Goal: Transaction & Acquisition: Download file/media

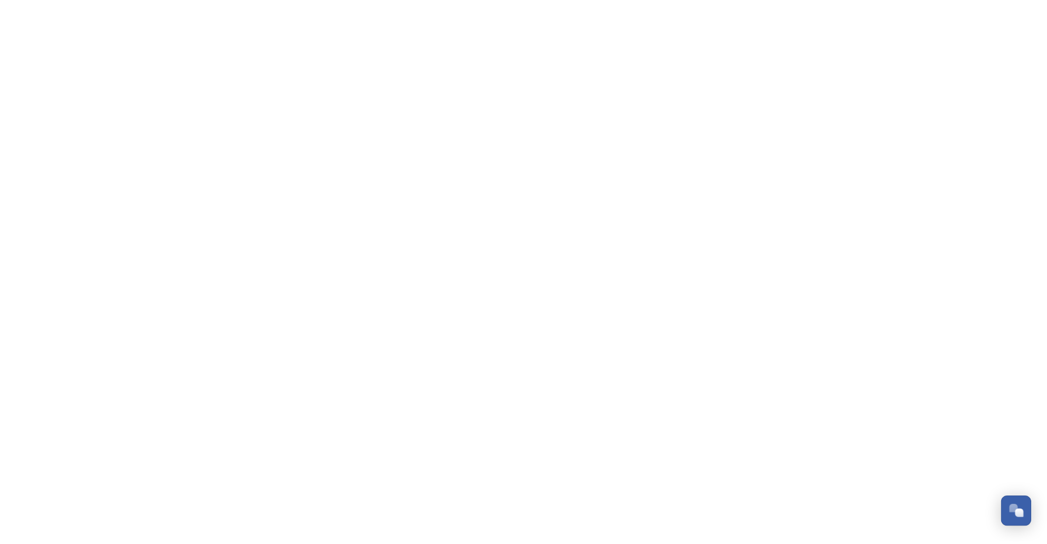
scroll to position [508, 0]
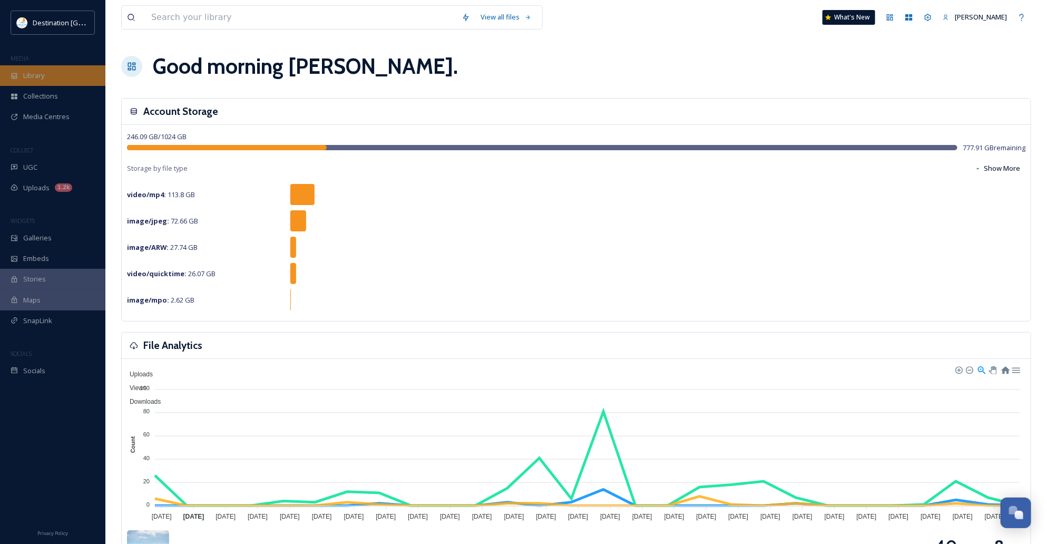
click at [62, 84] on div "Library" at bounding box center [52, 75] width 105 height 21
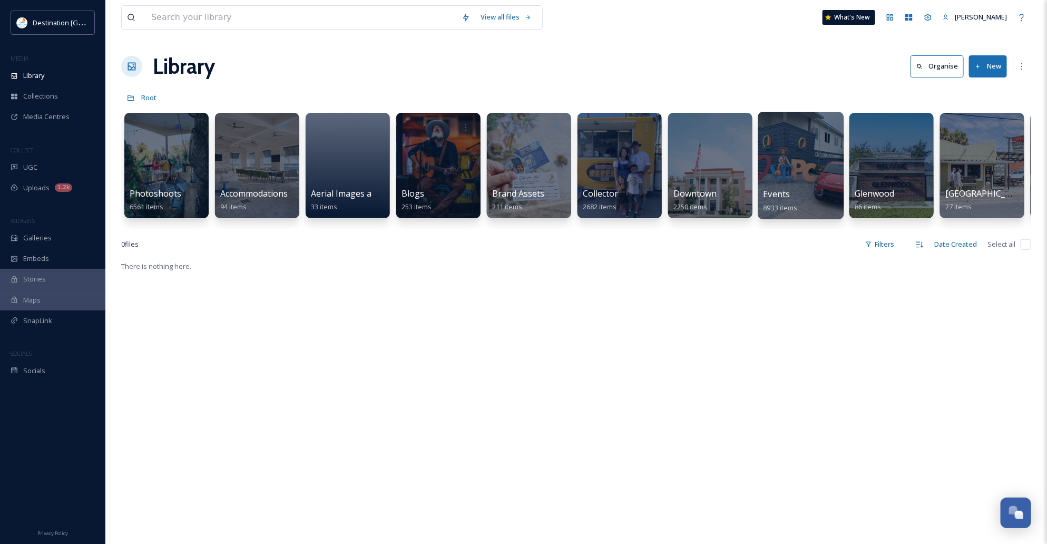
click at [777, 208] on span "8933 items" at bounding box center [780, 206] width 34 height 9
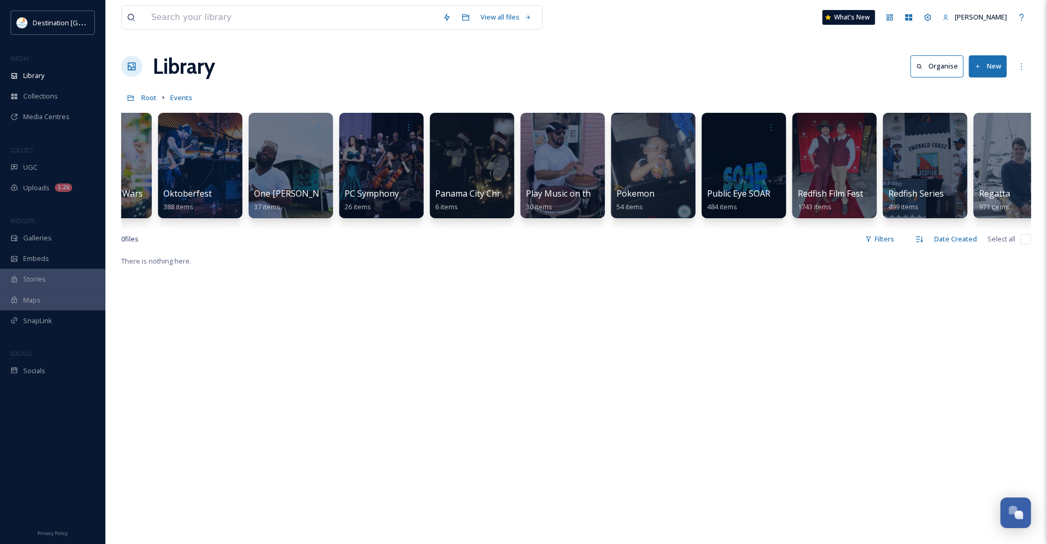
scroll to position [0, 1863]
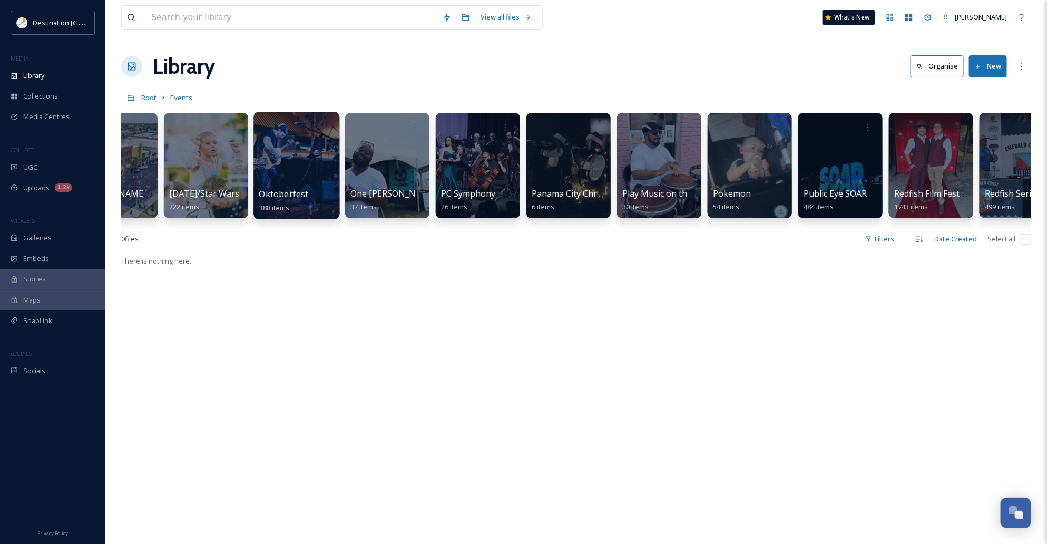
click at [289, 149] on div at bounding box center [296, 165] width 86 height 107
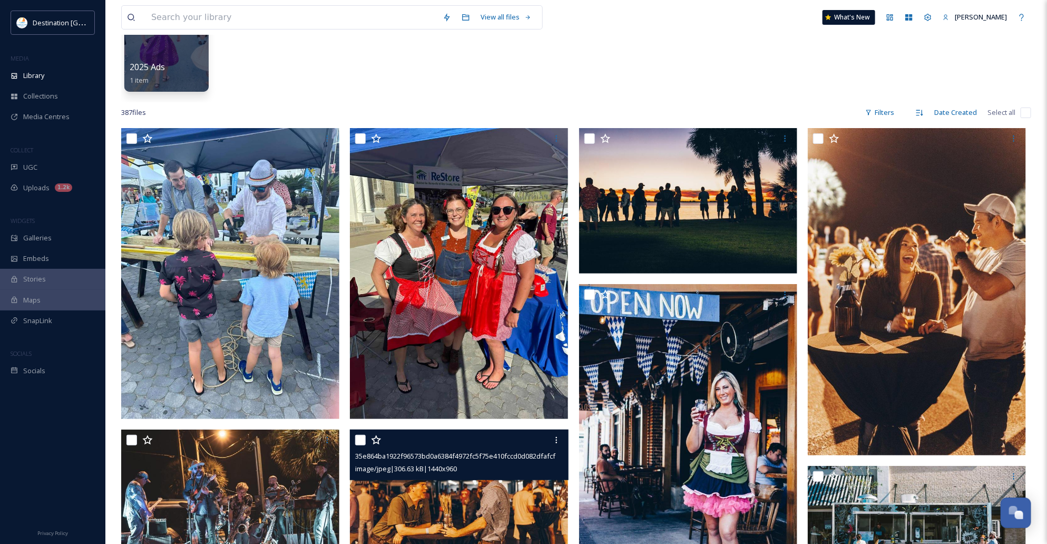
scroll to position [132, 0]
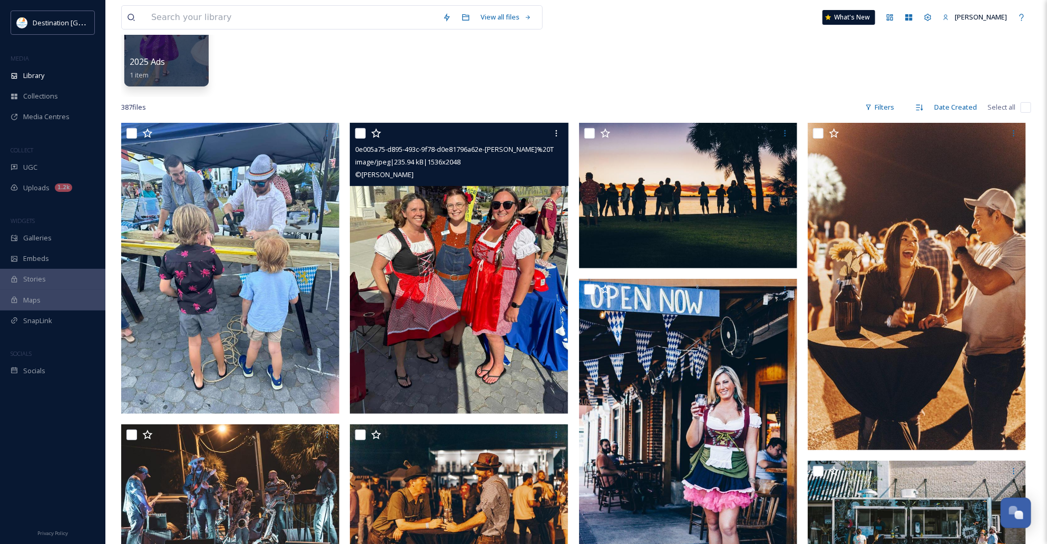
click at [525, 288] on img at bounding box center [459, 268] width 218 height 291
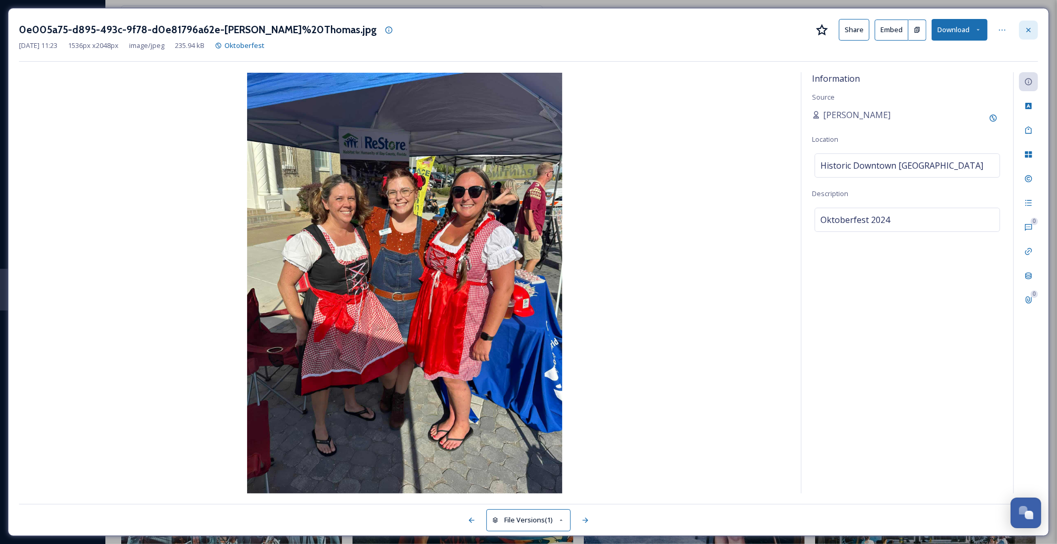
click at [1028, 29] on icon at bounding box center [1028, 29] width 4 height 4
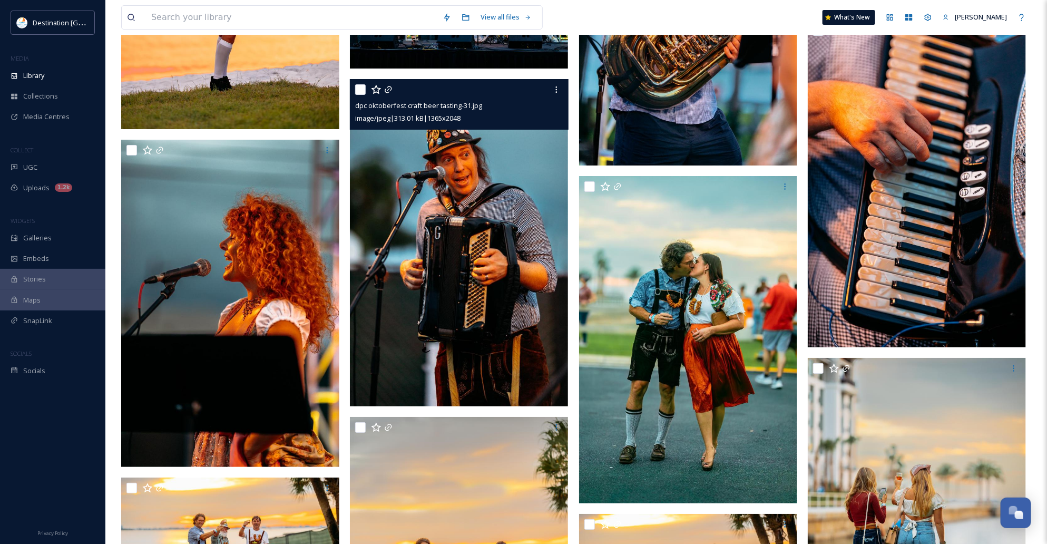
scroll to position [2041, 0]
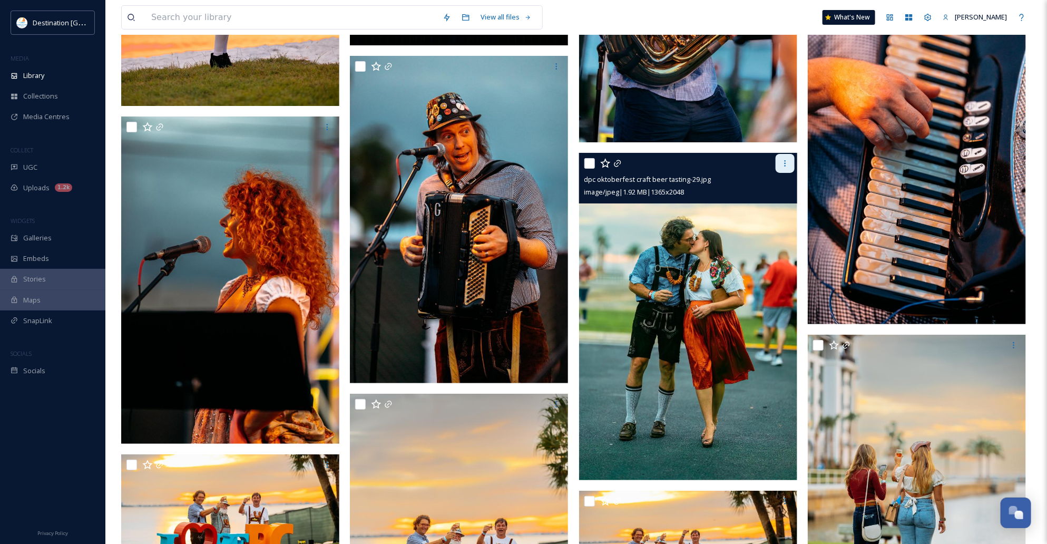
click at [780, 157] on div at bounding box center [784, 163] width 19 height 19
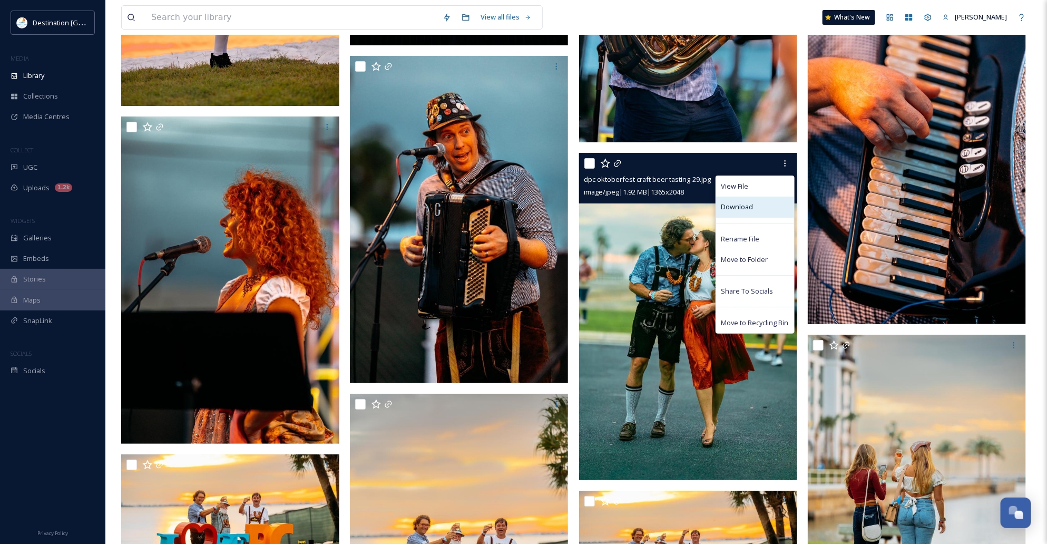
click at [767, 203] on div "Download" at bounding box center [755, 206] width 78 height 21
